Goal: Check status

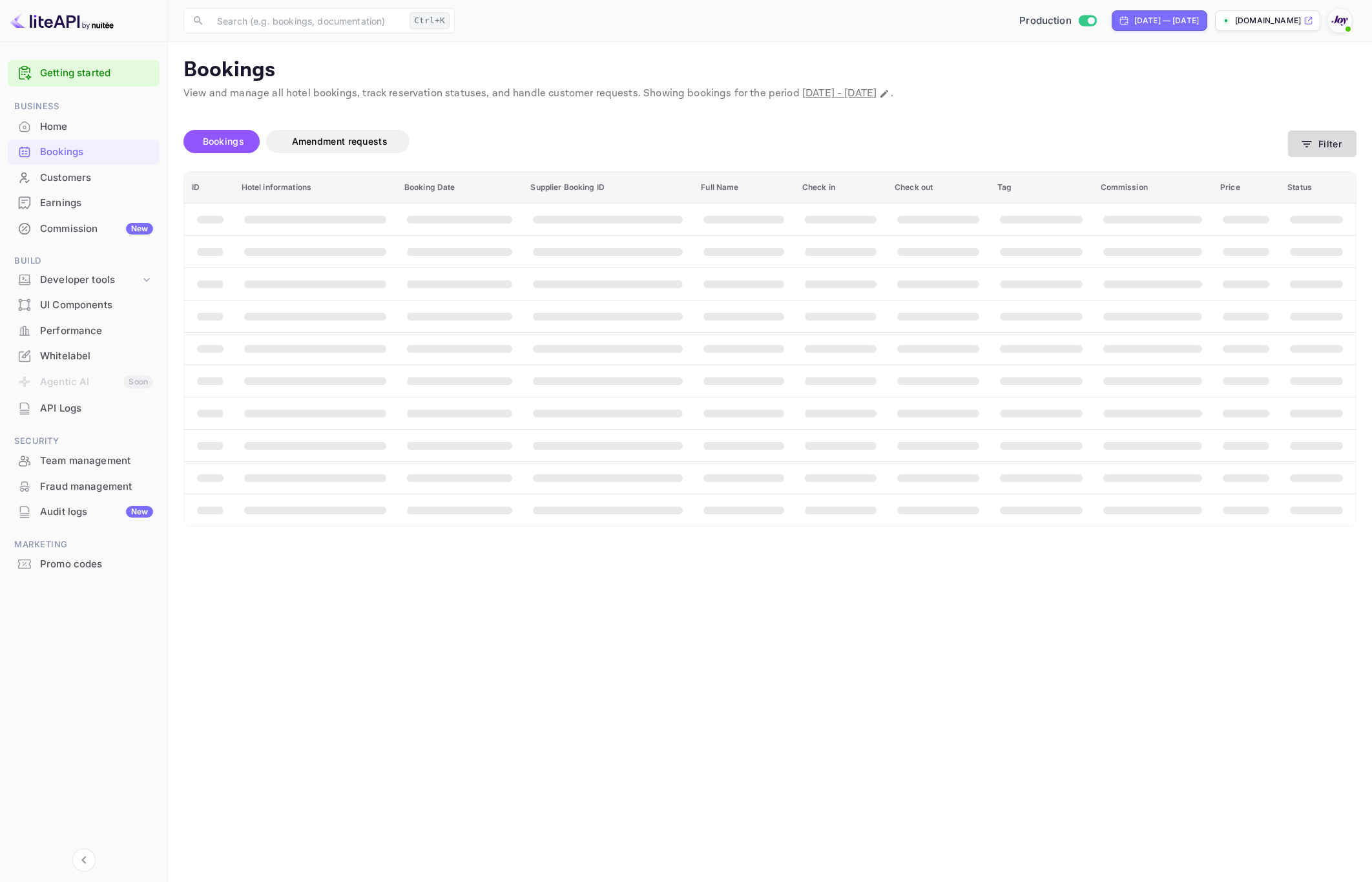
click at [1328, 140] on button "Filter" at bounding box center [1322, 144] width 68 height 27
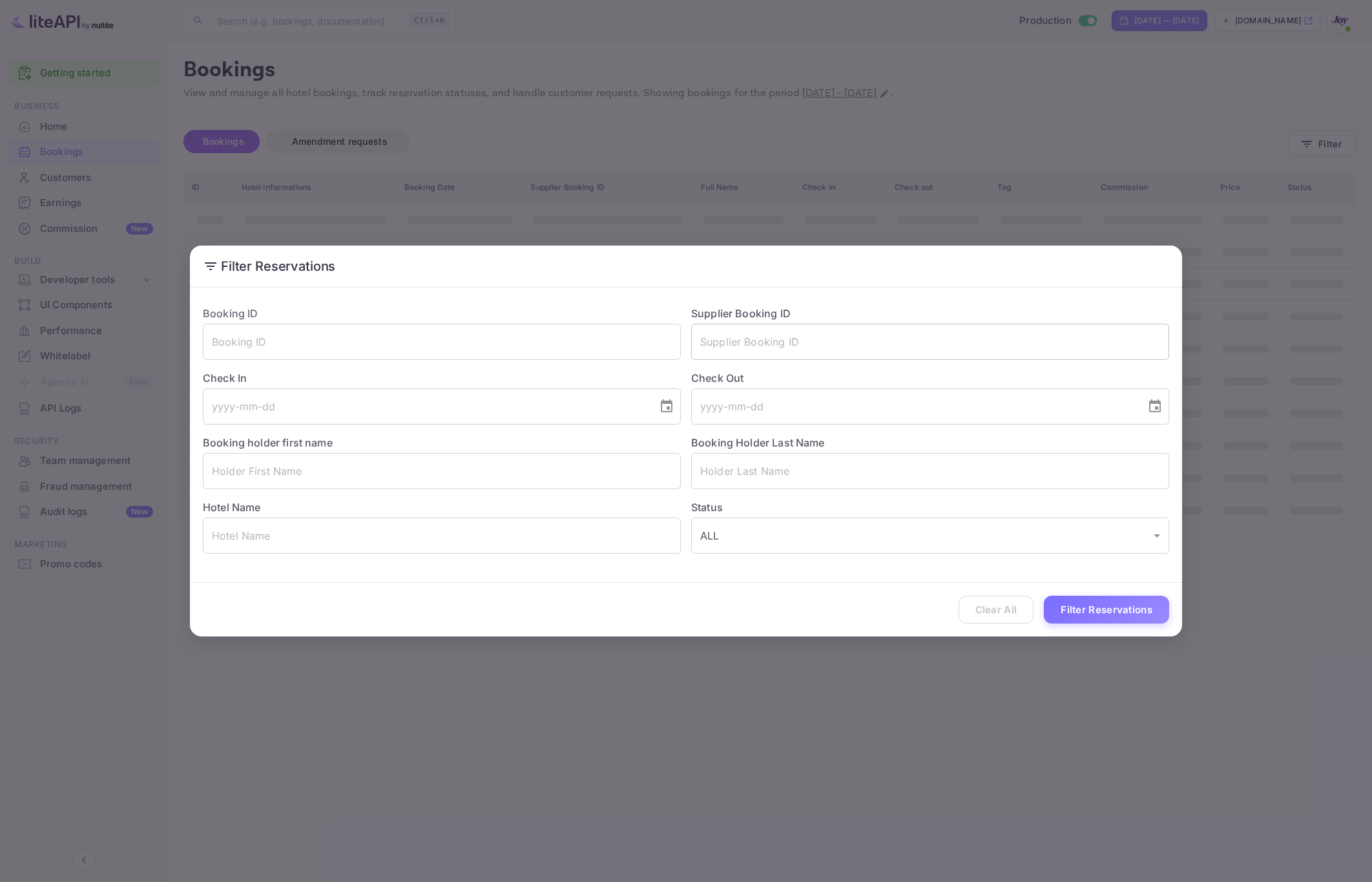
click at [705, 344] on input "text" at bounding box center [930, 342] width 478 height 36
paste input "9072233720038"
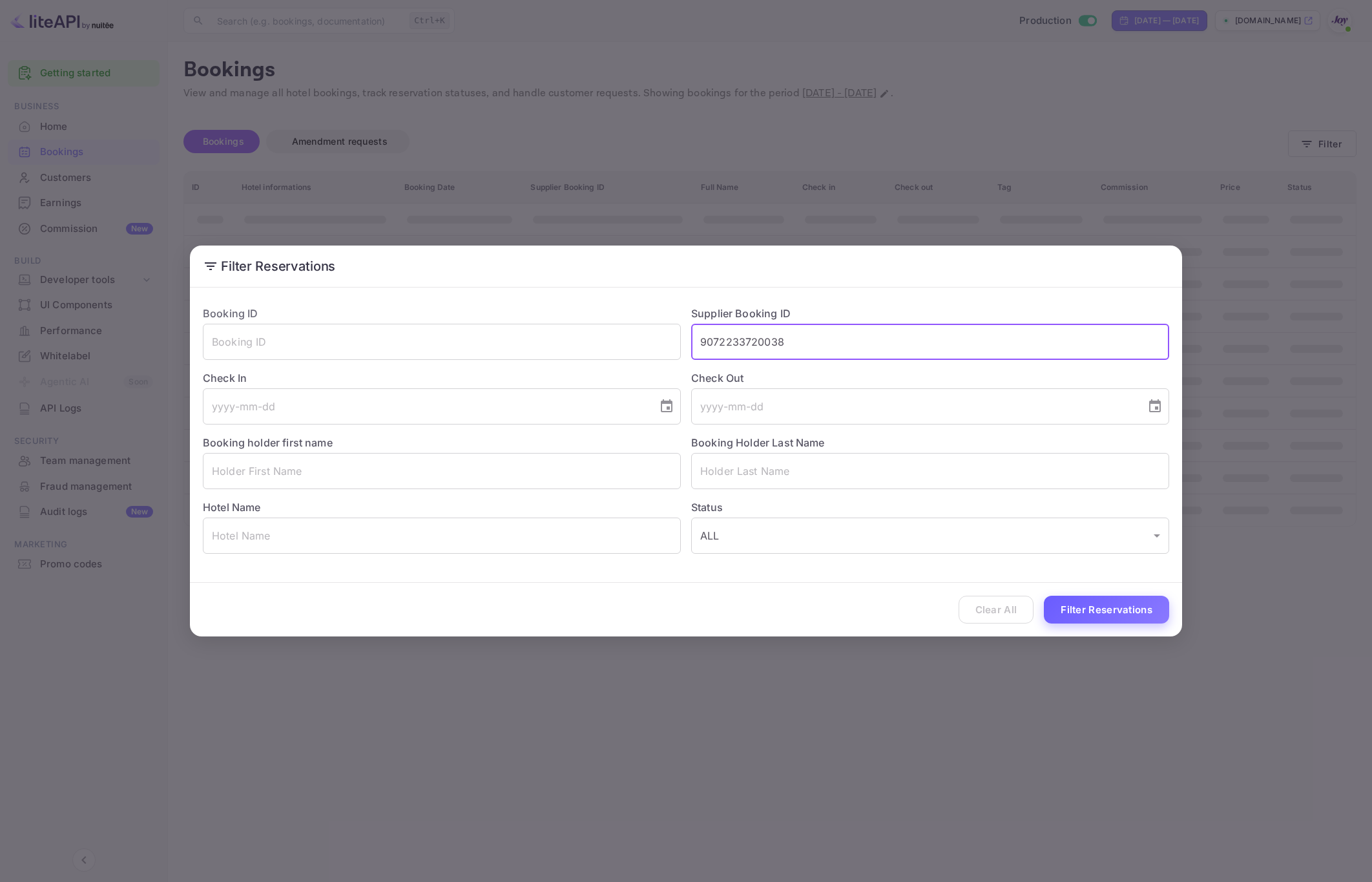
type input "9072233720038"
click at [1096, 613] on button "Filter Reservations" at bounding box center [1107, 610] width 126 height 28
click at [837, 343] on input "9072233720038" at bounding box center [930, 342] width 478 height 36
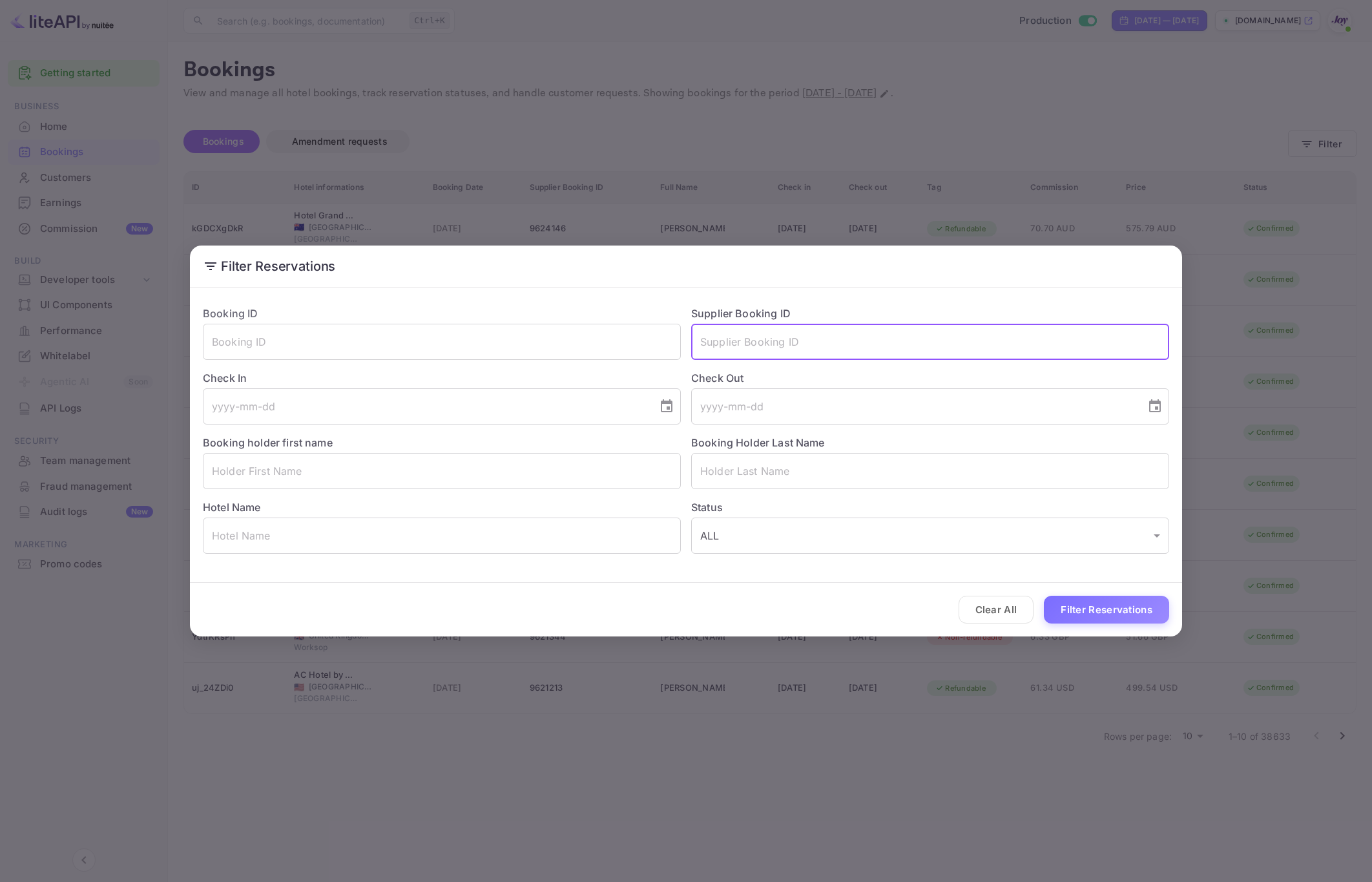
click at [762, 128] on div "Filter Reservations Booking ID ​ Supplier Booking ID ​ Check In ​ Check Out ​ B…" at bounding box center [686, 441] width 1372 height 882
